Goal: Task Accomplishment & Management: Use online tool/utility

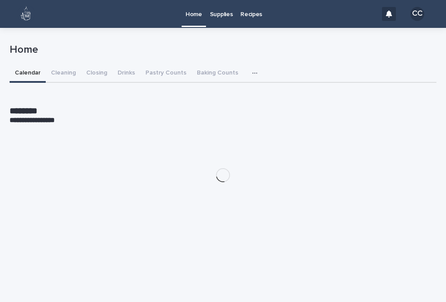
click at [58, 68] on button "Cleaning" at bounding box center [63, 74] width 35 height 18
click at [101, 73] on button "Closing" at bounding box center [96, 74] width 31 height 18
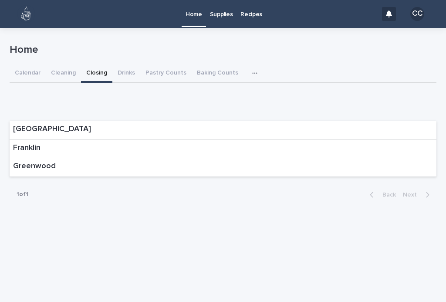
click at [41, 150] on div "Franklin" at bounding box center [27, 149] width 34 height 18
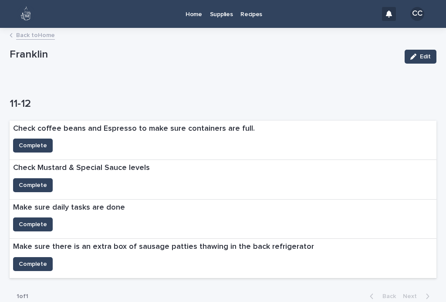
click at [32, 188] on span "Complete" at bounding box center [33, 185] width 28 height 9
click at [27, 224] on span "Complete" at bounding box center [33, 224] width 28 height 9
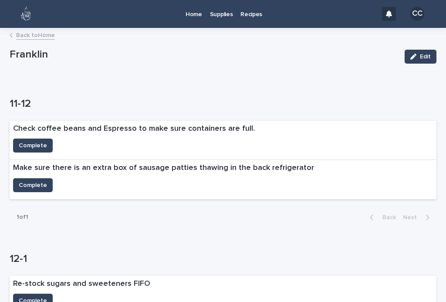
click at [35, 141] on span "Complete" at bounding box center [33, 145] width 28 height 9
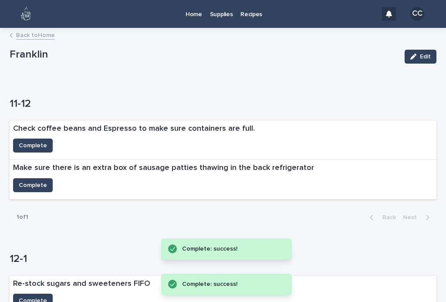
click at [28, 183] on span "Complete" at bounding box center [33, 185] width 28 height 9
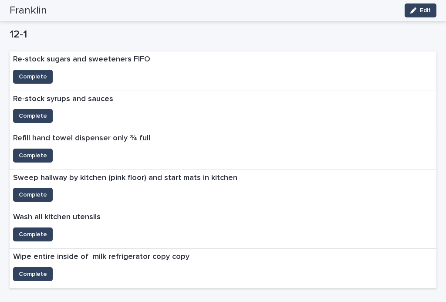
scroll to position [205, 0]
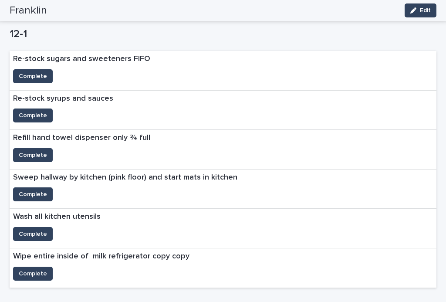
click at [59, 260] on div "Wipe entire inside of milk refrigerator copy copy" at bounding box center [101, 257] width 183 height 18
